Goal: Task Accomplishment & Management: Complete application form

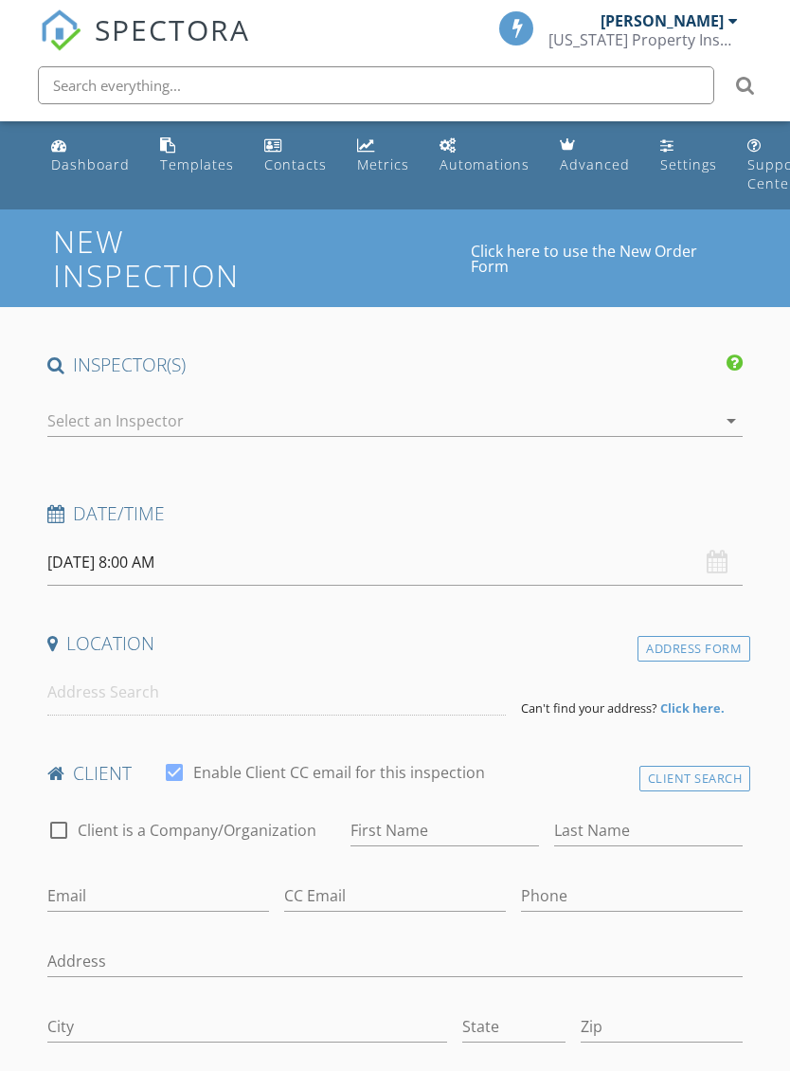
select select "8"
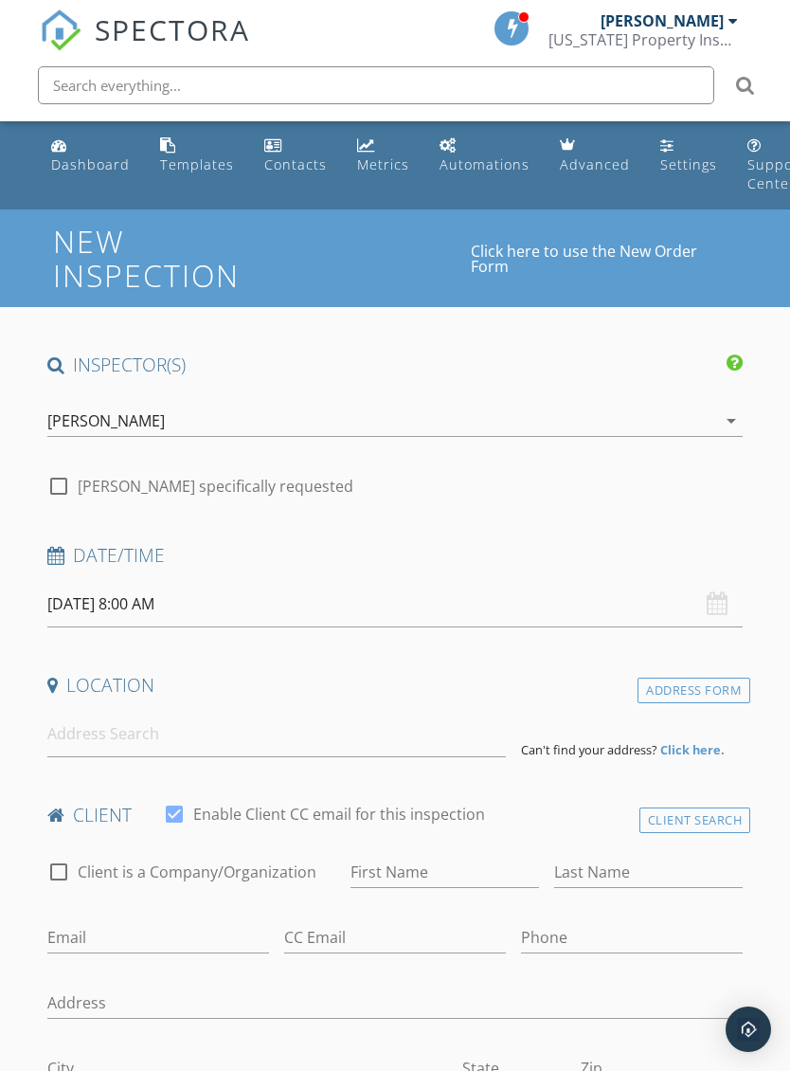
click at [495, 606] on input "[DATE] 8:00 AM" at bounding box center [395, 604] width 696 height 46
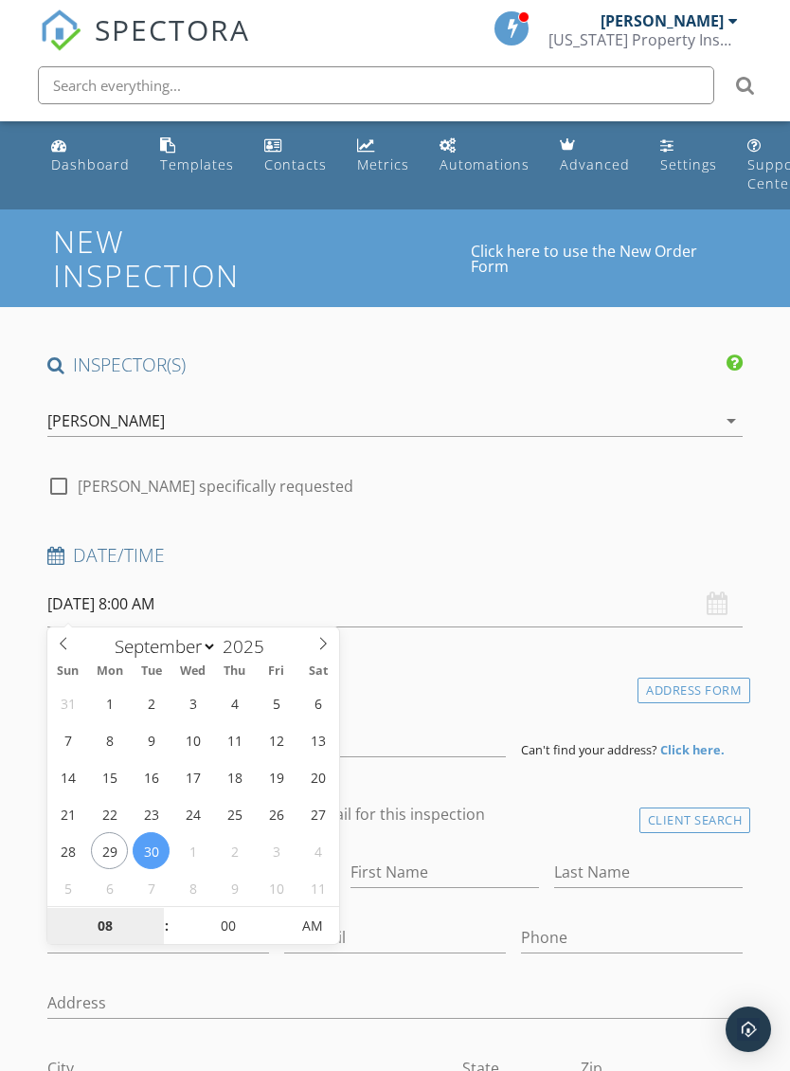
type input "[DATE] 8:00 AM"
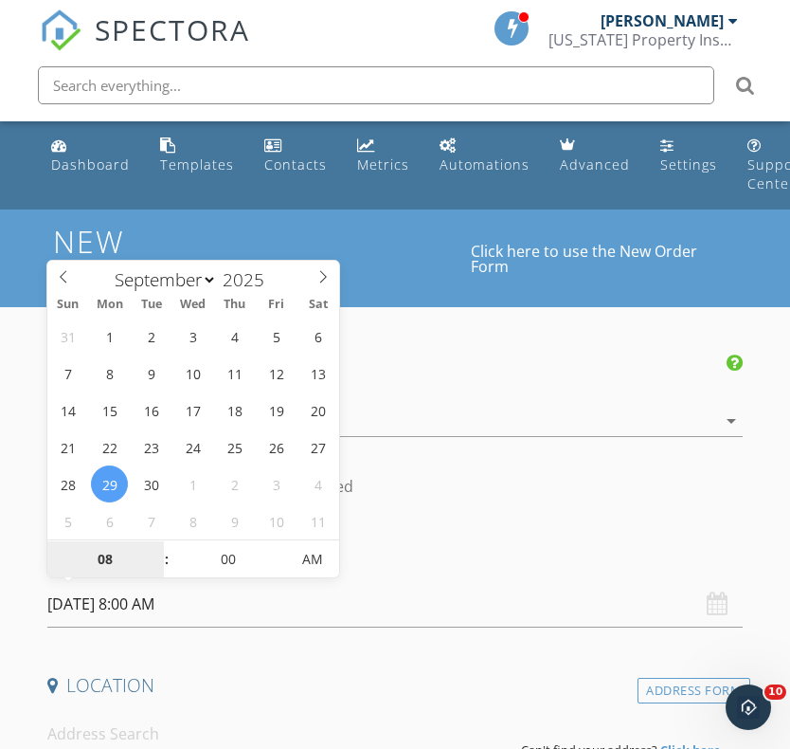
type input "9"
type input "[DATE] 9:00 AM"
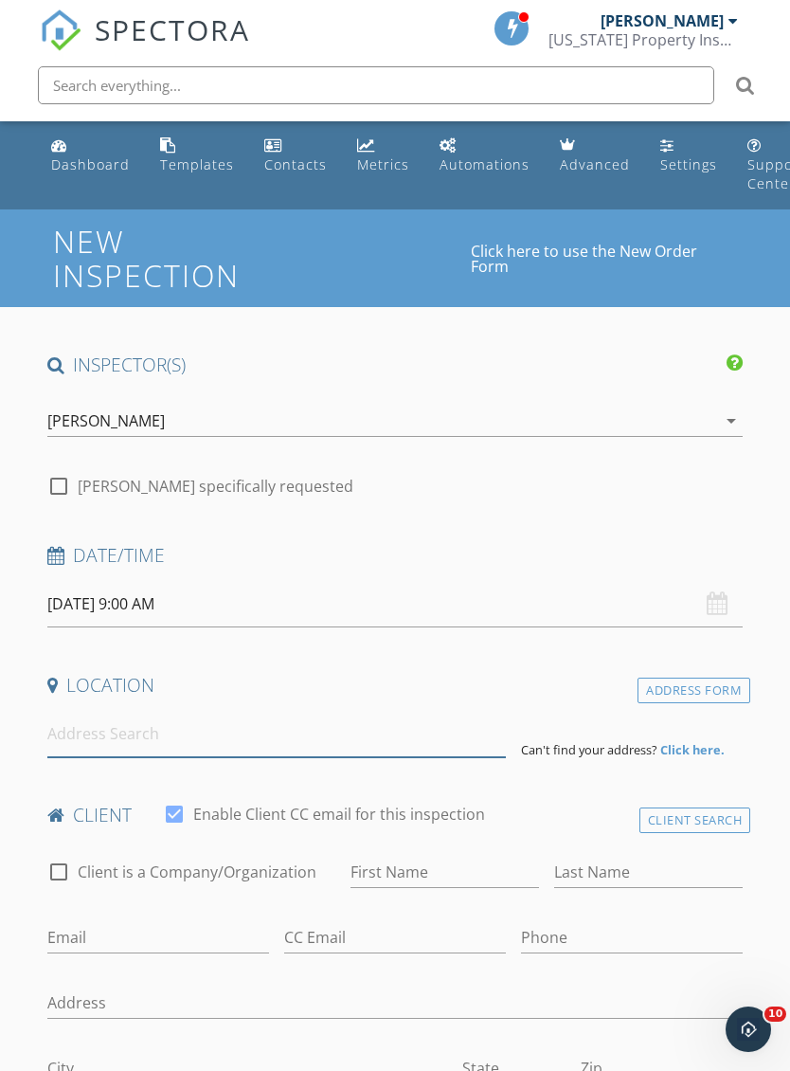
click at [59, 723] on input at bounding box center [276, 734] width 459 height 46
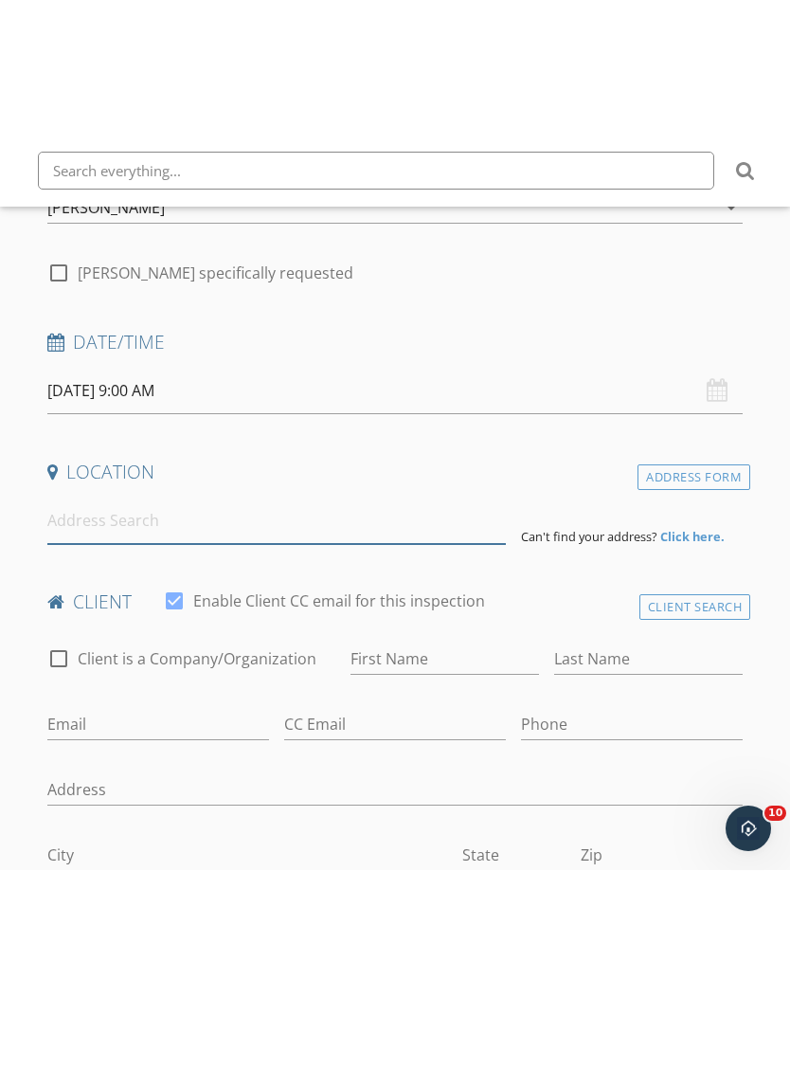
scroll to position [357, 0]
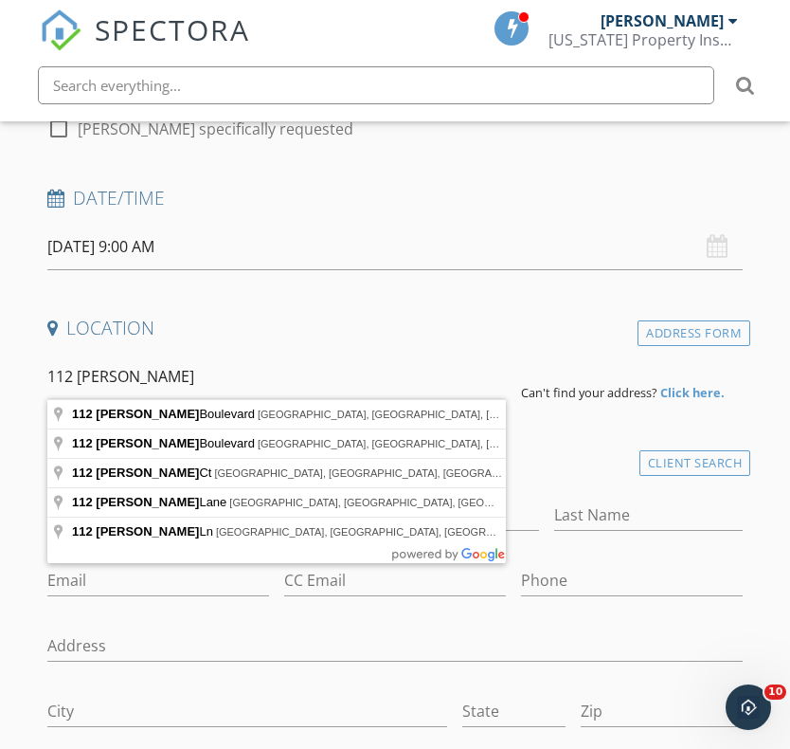
type input "112 Tara Boulevard, Loganville, GA, USA"
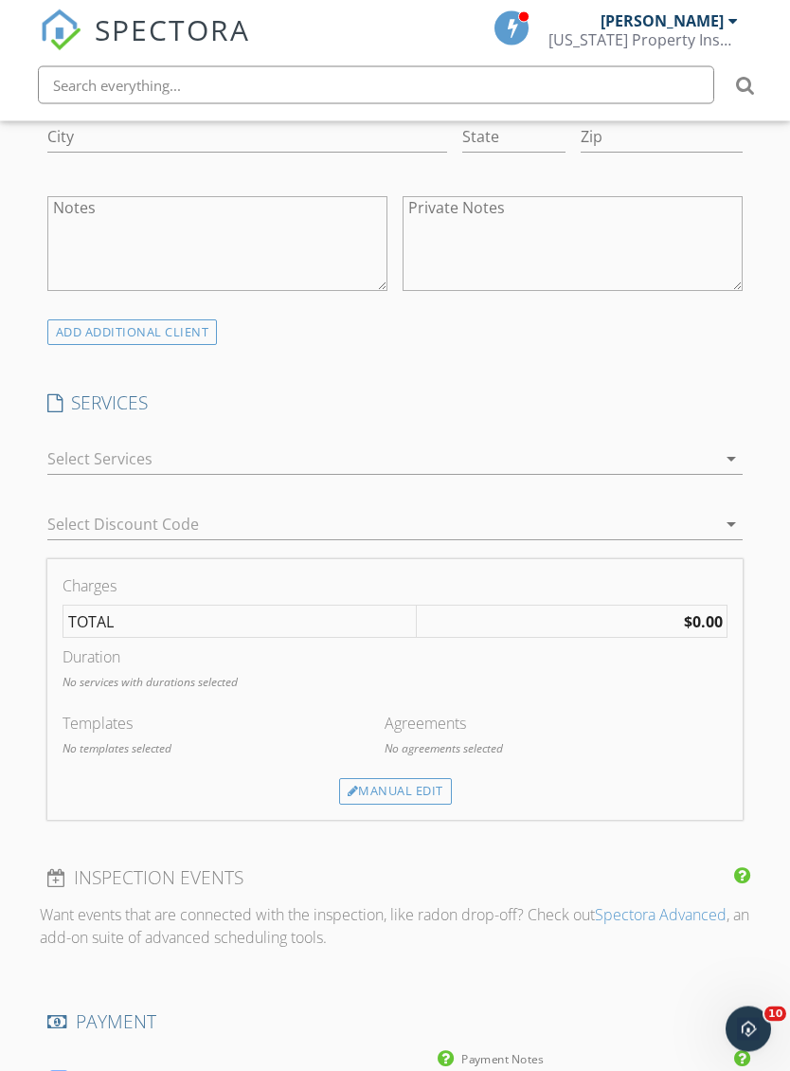
scroll to position [1318, 0]
click at [66, 452] on div at bounding box center [382, 459] width 670 height 30
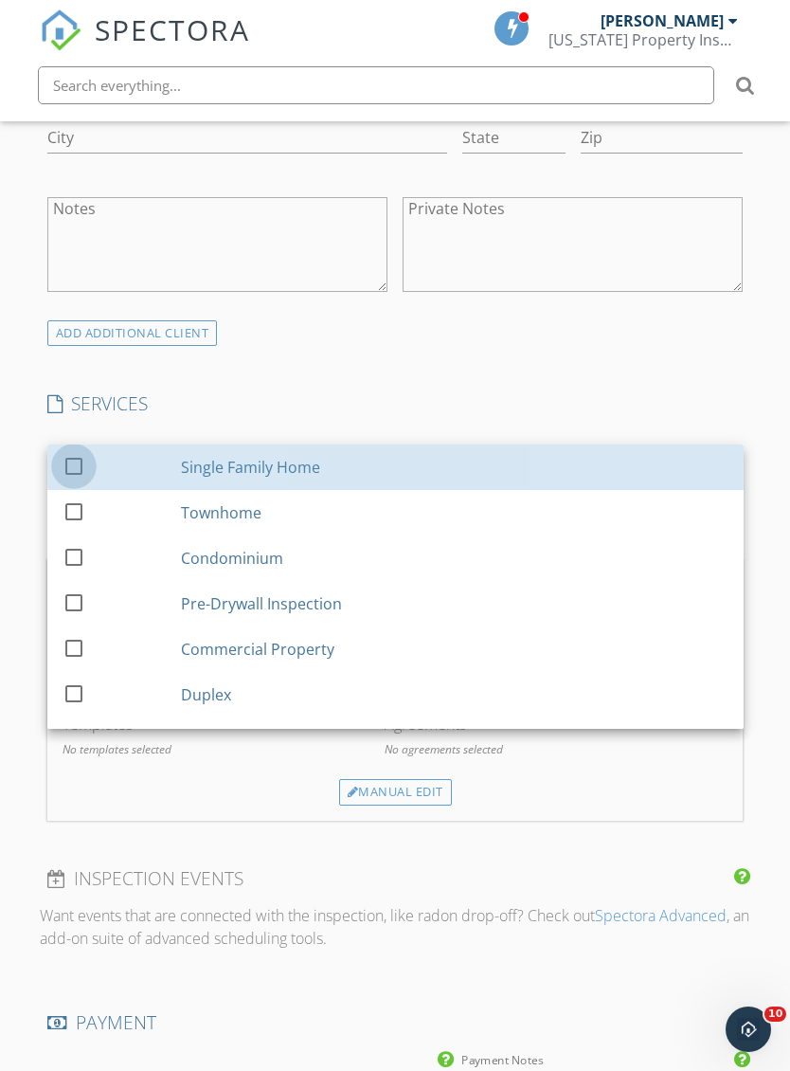
click at [66, 454] on div at bounding box center [74, 465] width 32 height 32
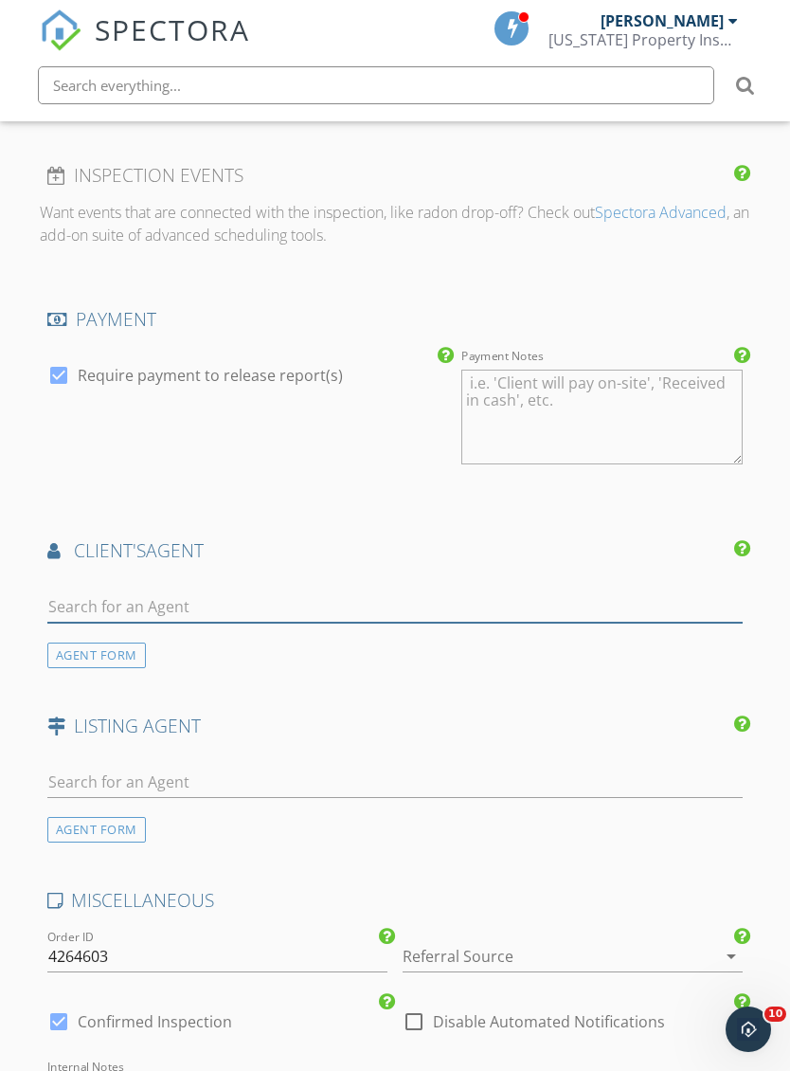
click at [78, 592] on input "text" at bounding box center [395, 606] width 696 height 31
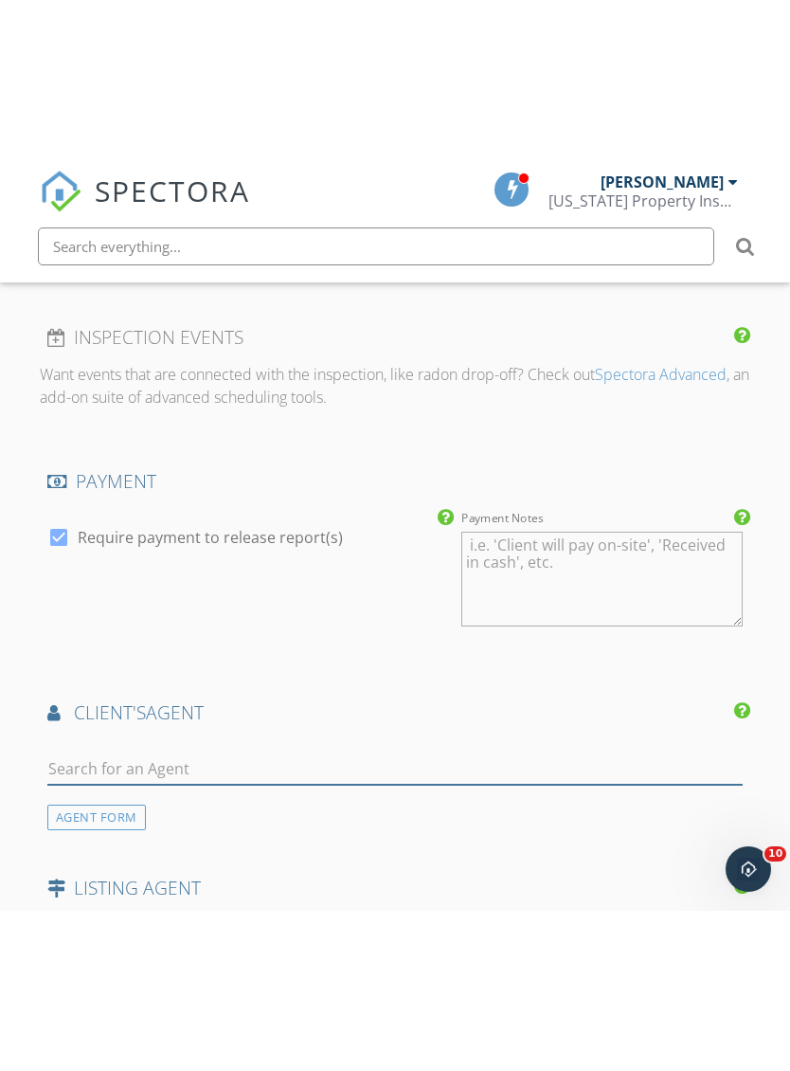
scroll to position [2114, 0]
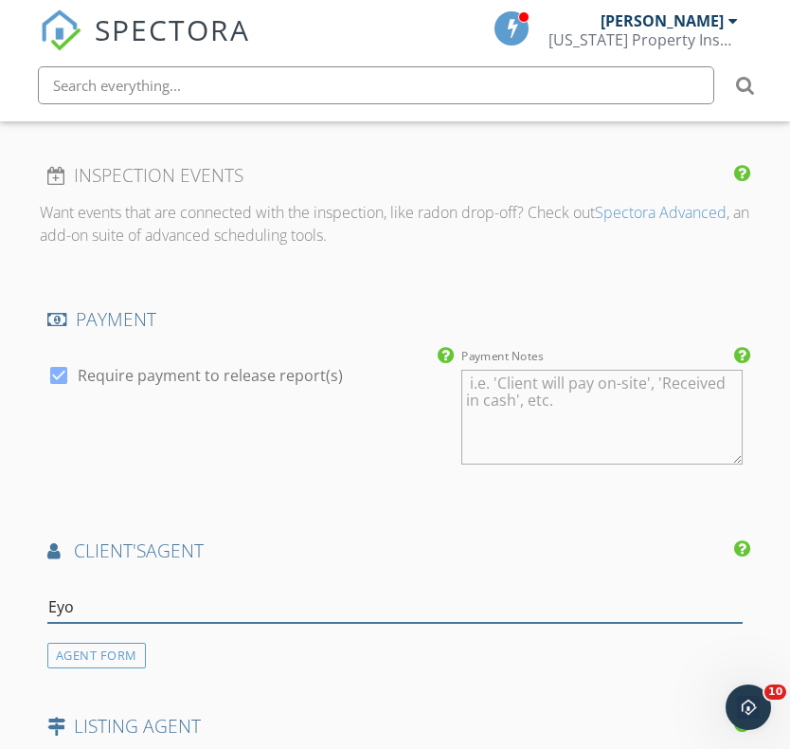
type input "[PERSON_NAME]"
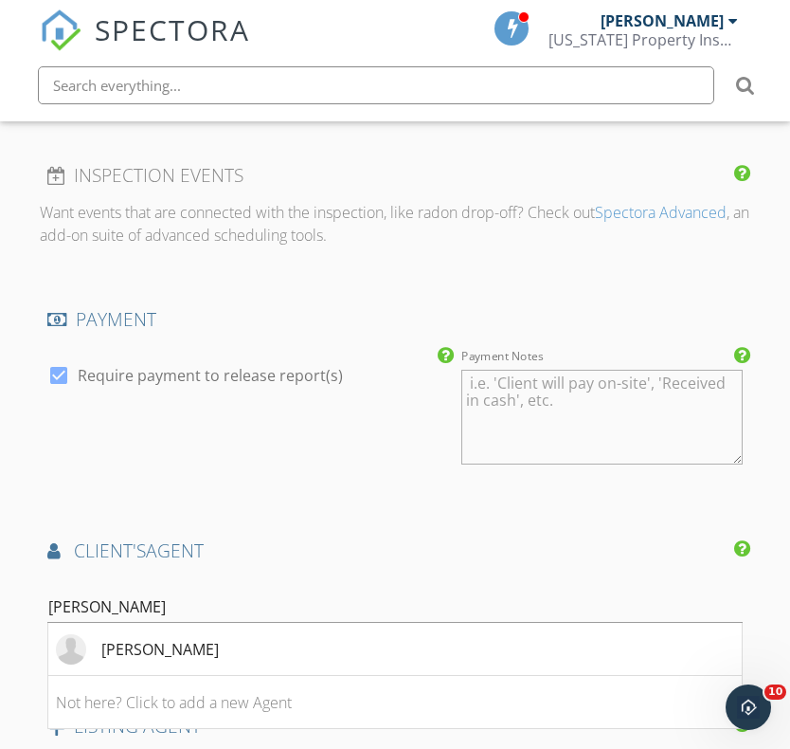
click at [554, 651] on li "[PERSON_NAME]" at bounding box center [395, 649] width 695 height 53
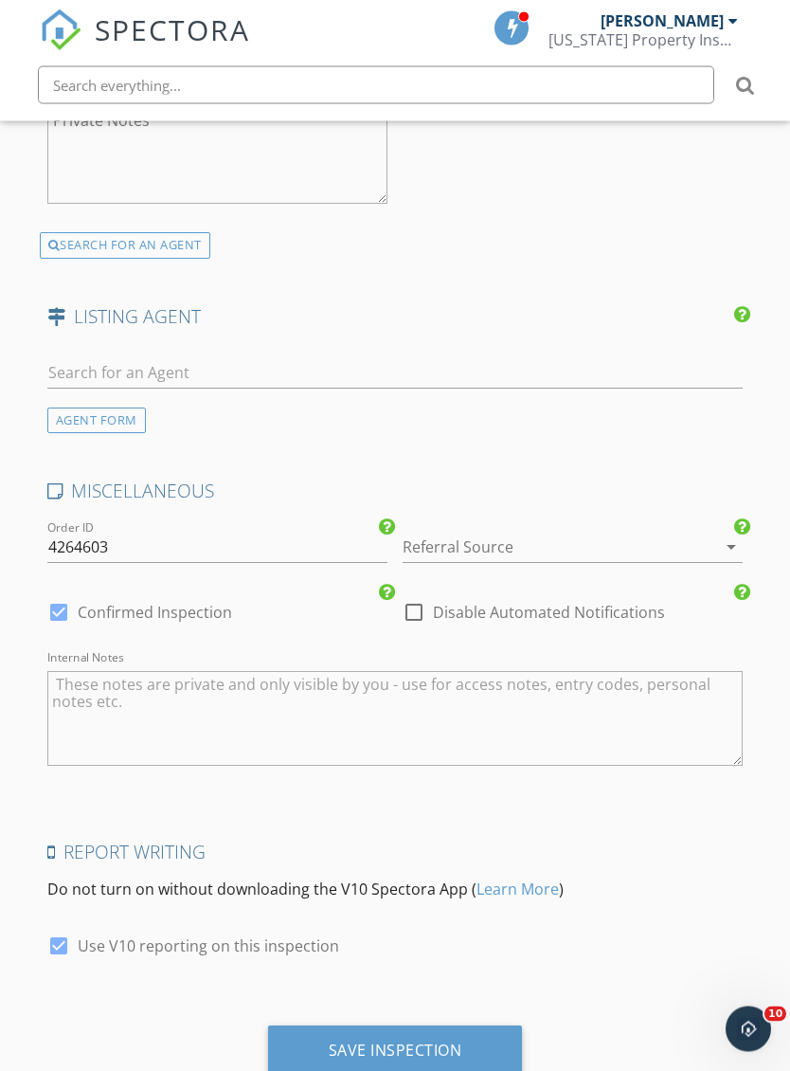
scroll to position [3078, 0]
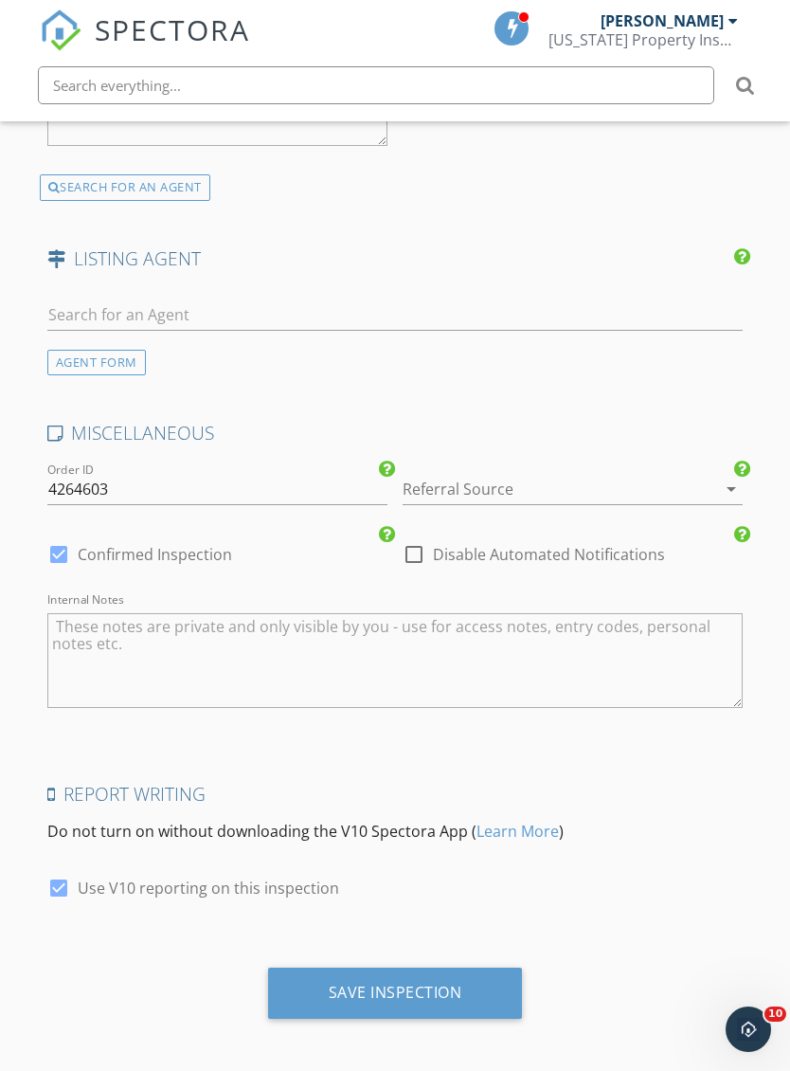
click at [477, 996] on div "Save Inspection" at bounding box center [395, 992] width 255 height 51
